Goal: Use online tool/utility: Utilize a website feature to perform a specific function

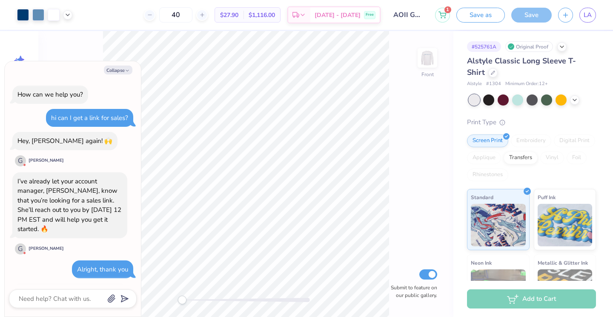
scroll to position [47, 0]
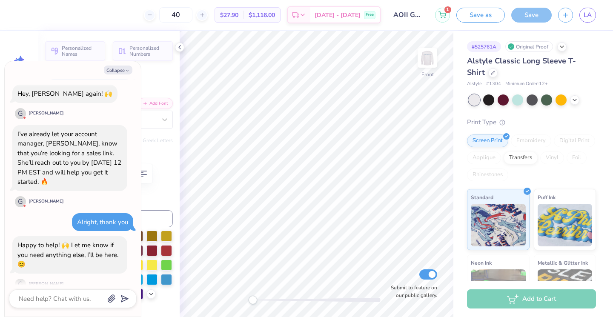
type textarea "x"
type textarea "7"
type textarea "x"
type textarea "97"
type textarea "x"
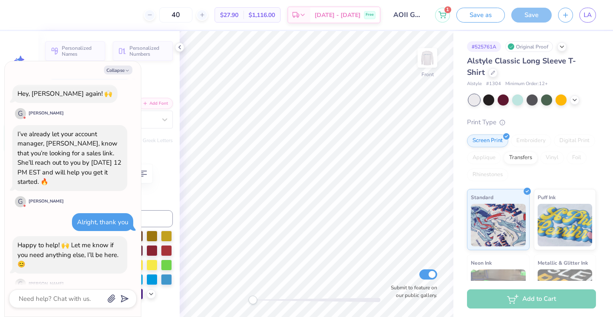
type textarea "9 7"
type textarea "x"
type textarea "97"
type textarea "x"
type input "0.0"
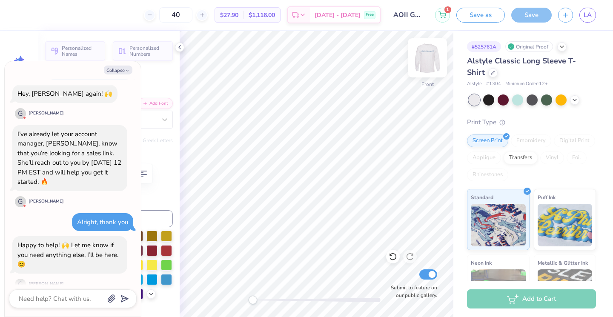
type textarea "x"
type textarea "1"
type textarea "x"
type textarea "18"
type textarea "x"
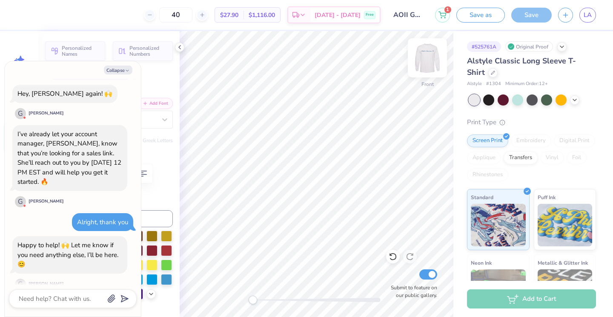
type input "0.0"
click at [182, 47] on icon at bounding box center [179, 47] width 7 height 7
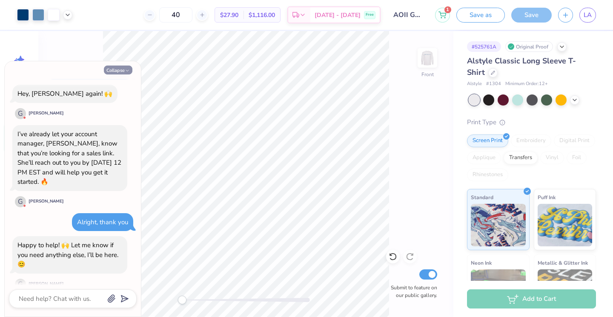
click at [123, 70] on button "Collapse" at bounding box center [118, 70] width 29 height 9
type textarea "x"
